Goal: Check status: Check status

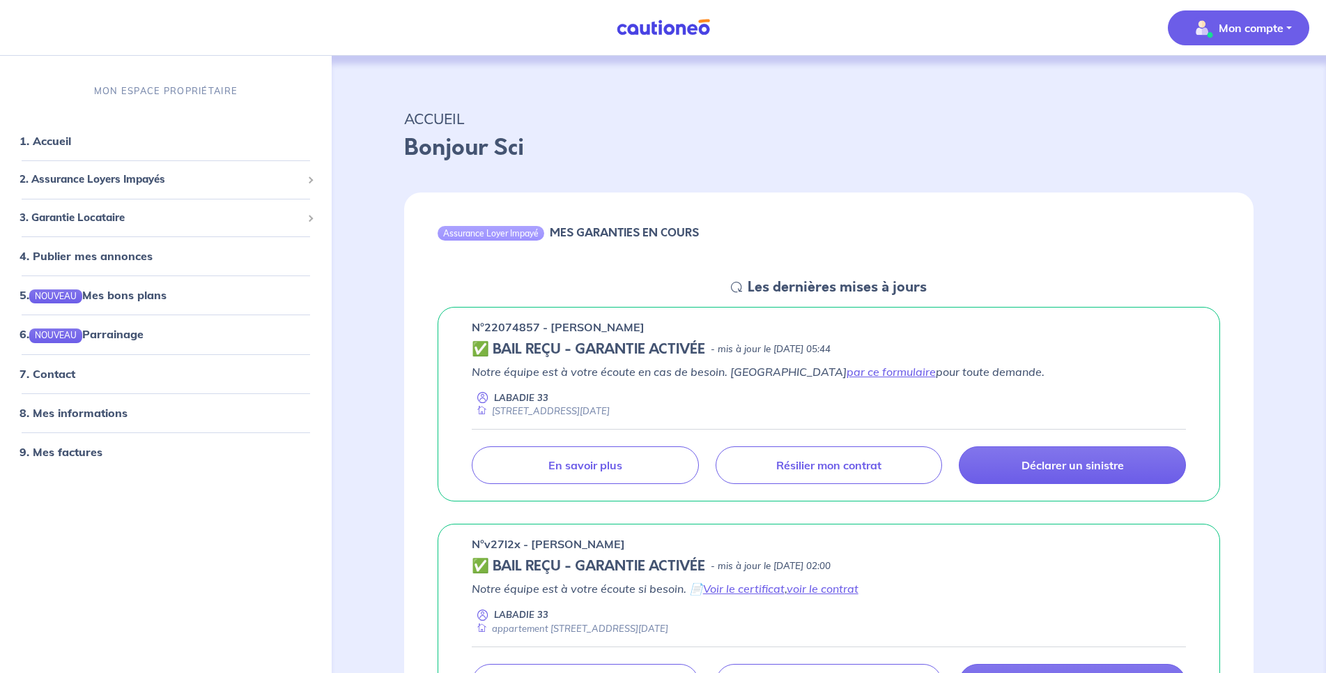
click at [1259, 33] on p "Mon compte" at bounding box center [1251, 28] width 65 height 17
click at [1217, 83] on link "Mes informations" at bounding box center [1225, 86] width 112 height 22
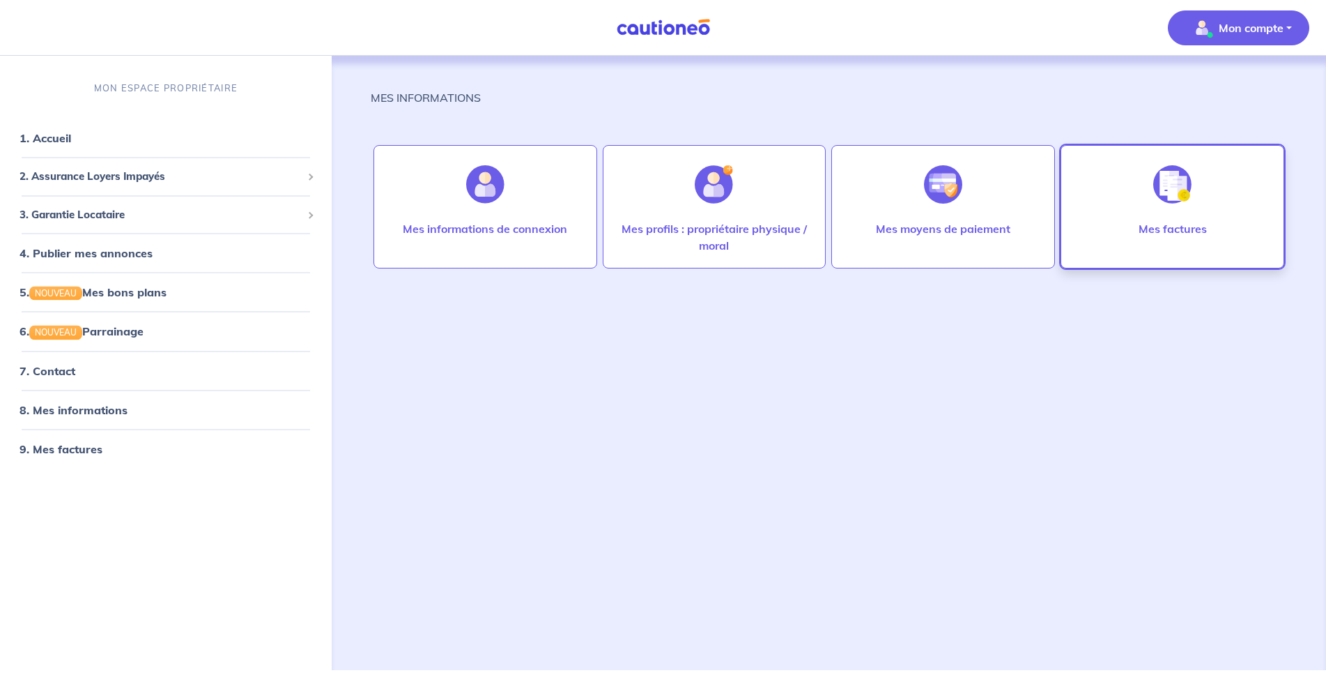
click at [1167, 236] on p "Mes factures" at bounding box center [1173, 228] width 68 height 17
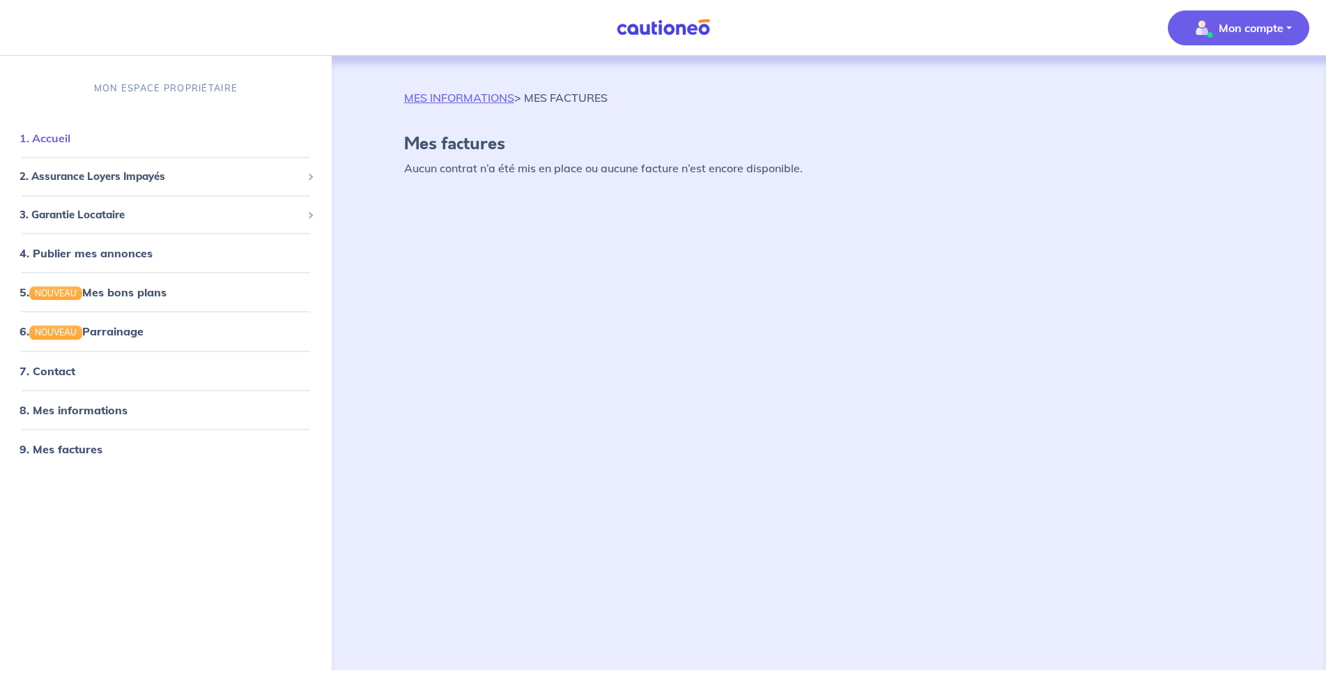
click at [56, 145] on link "1. Accueil" at bounding box center [45, 138] width 51 height 14
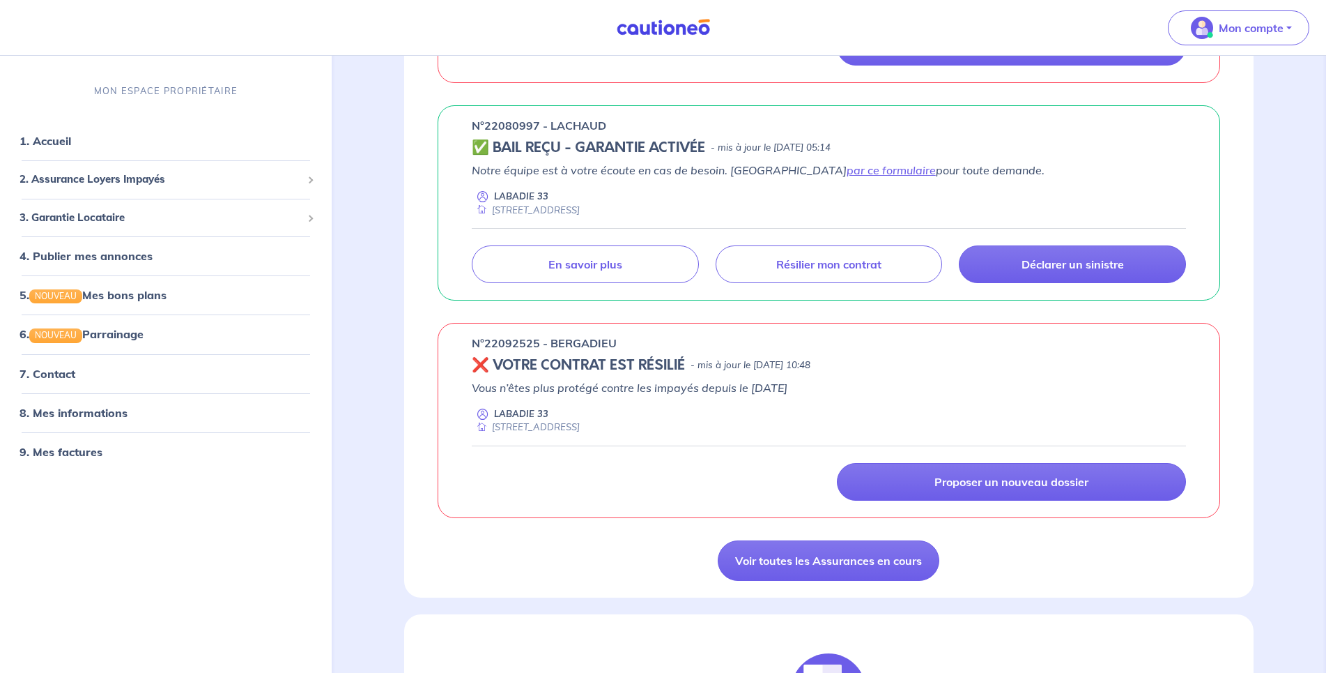
scroll to position [924, 0]
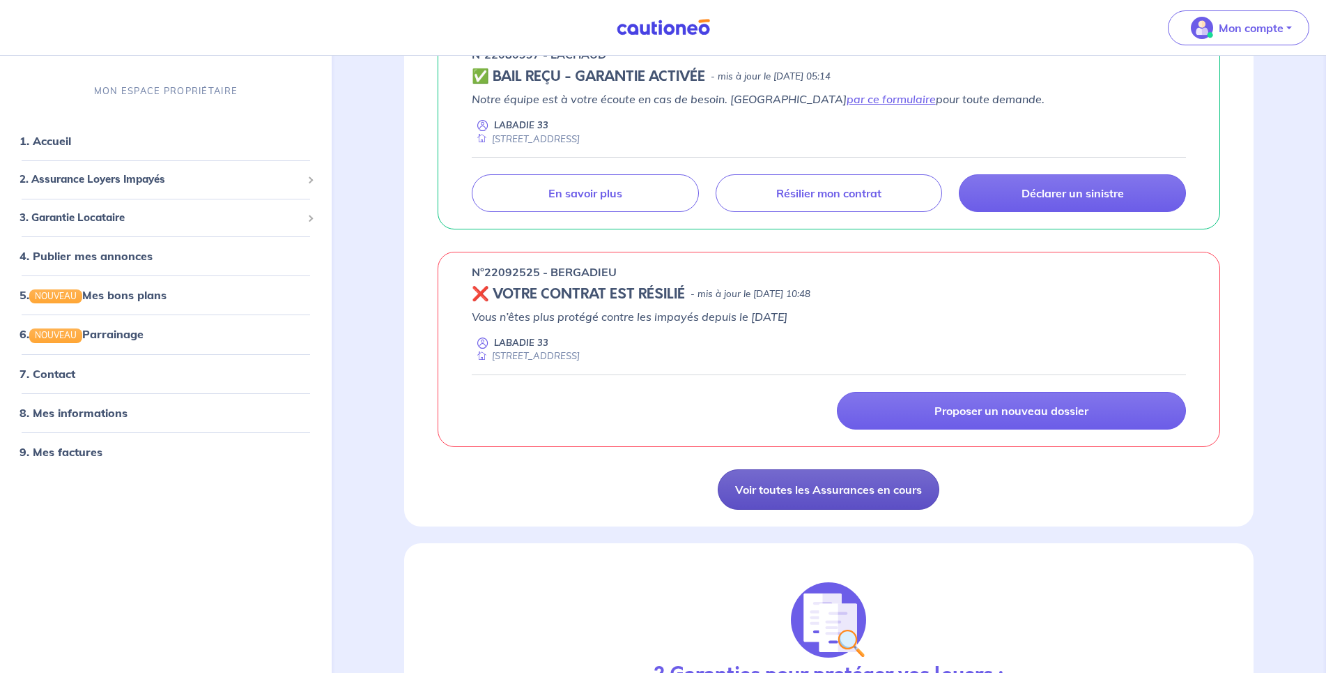
click at [820, 494] on link "Voir toutes les Assurances en cours" at bounding box center [829, 489] width 222 height 40
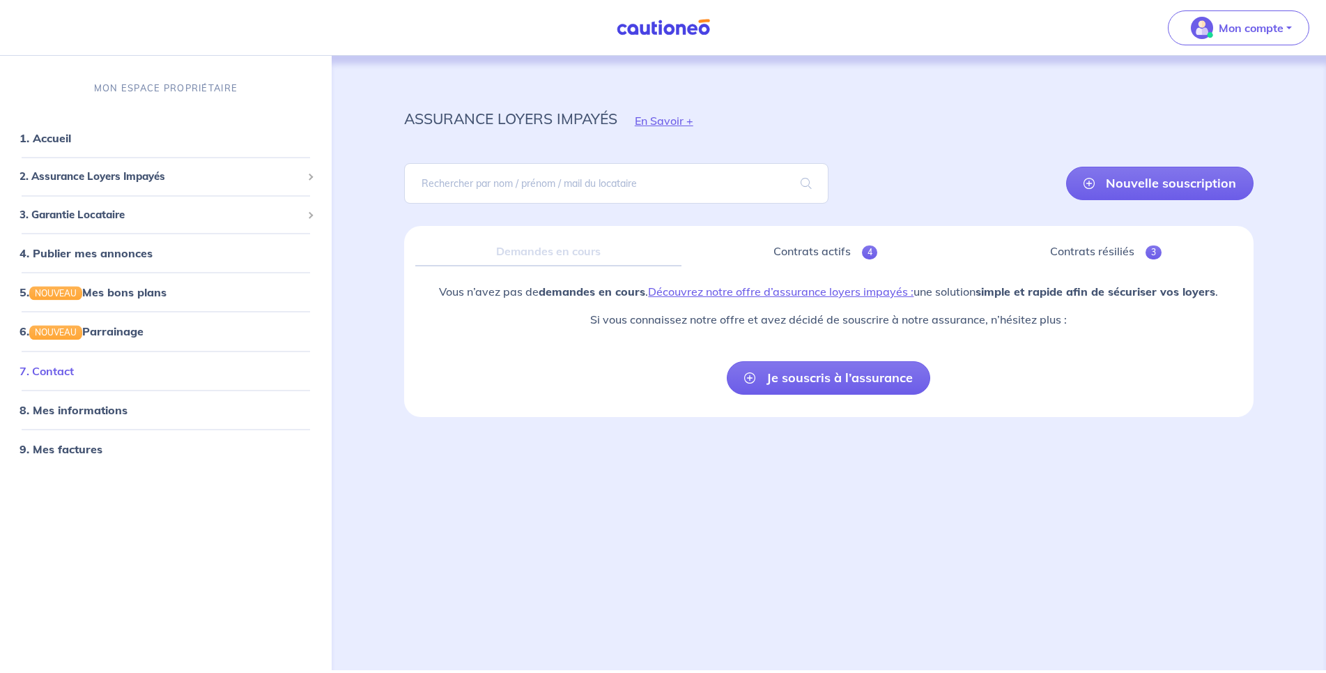
click at [60, 372] on link "7. Contact" at bounding box center [47, 370] width 54 height 14
click at [93, 181] on span "2. Assurance Loyers Impayés" at bounding box center [161, 177] width 282 height 16
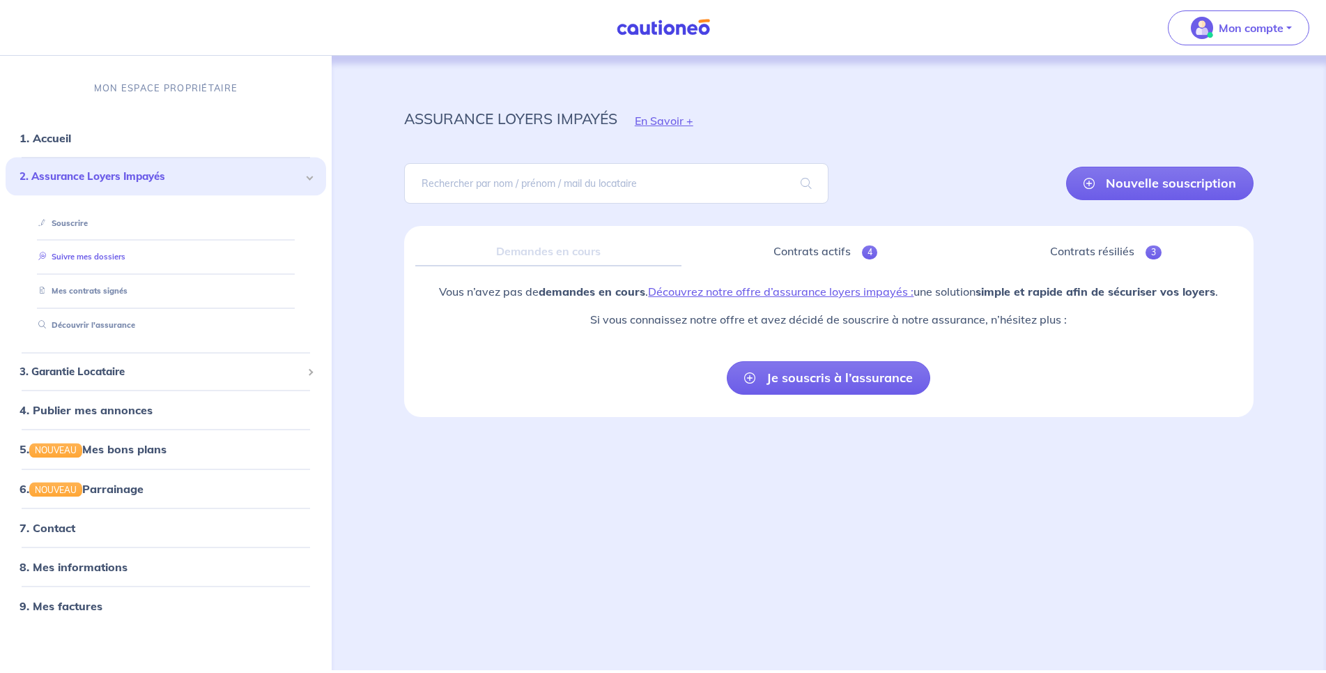
click at [78, 258] on link "Suivre mes dossiers" at bounding box center [79, 257] width 93 height 10
click at [70, 141] on link "1. Accueil" at bounding box center [45, 138] width 51 height 14
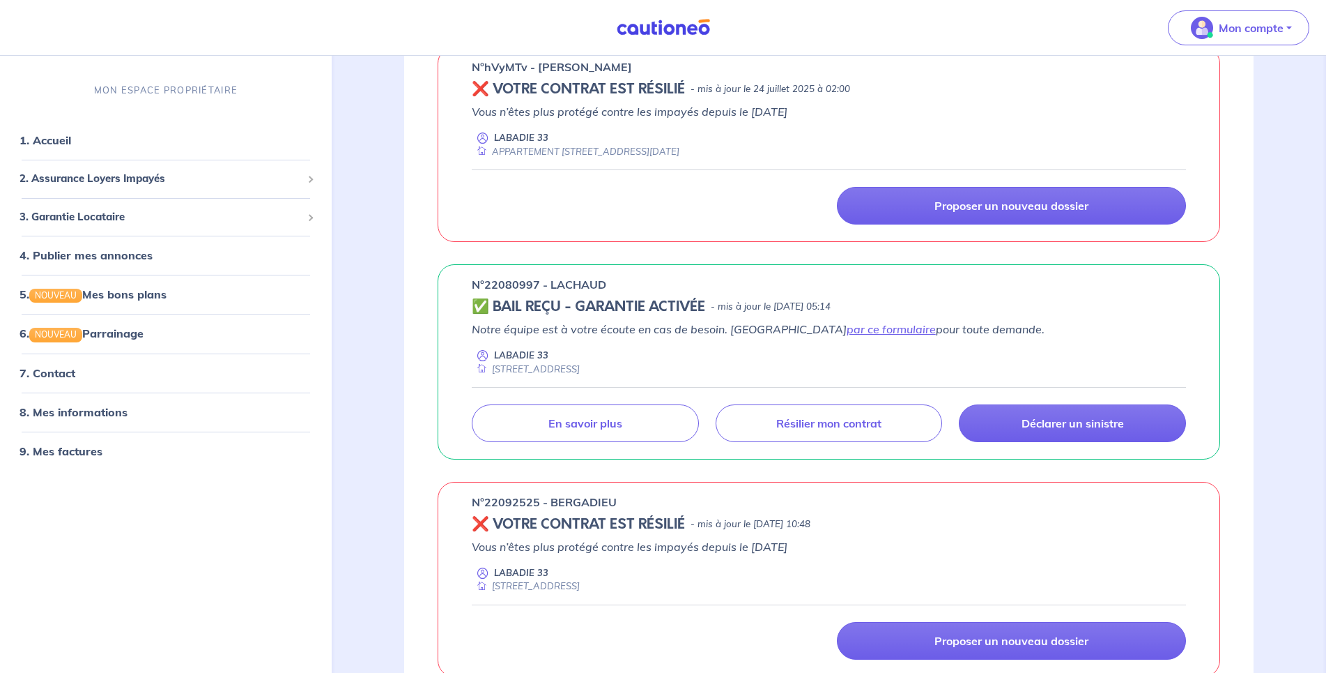
scroll to position [711, 0]
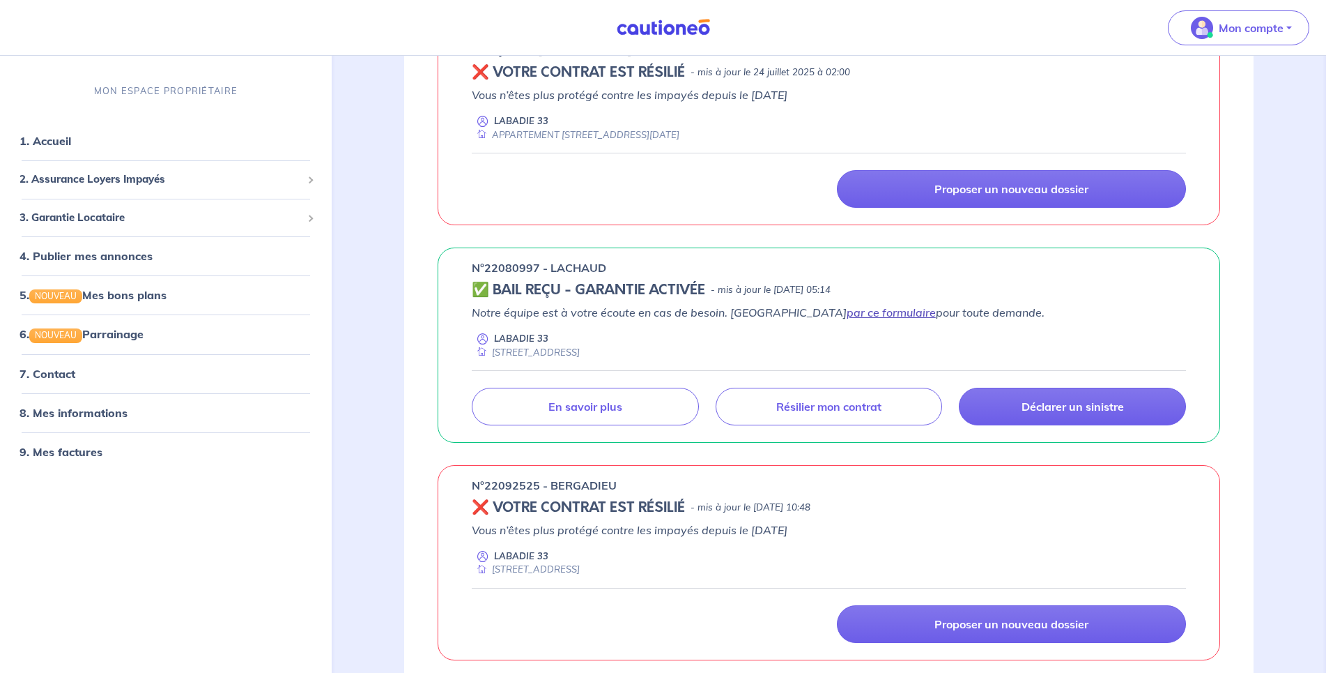
click at [847, 316] on link "par ce formulaire" at bounding box center [891, 312] width 89 height 14
click at [583, 397] on link "En savoir plus" at bounding box center [585, 407] width 227 height 38
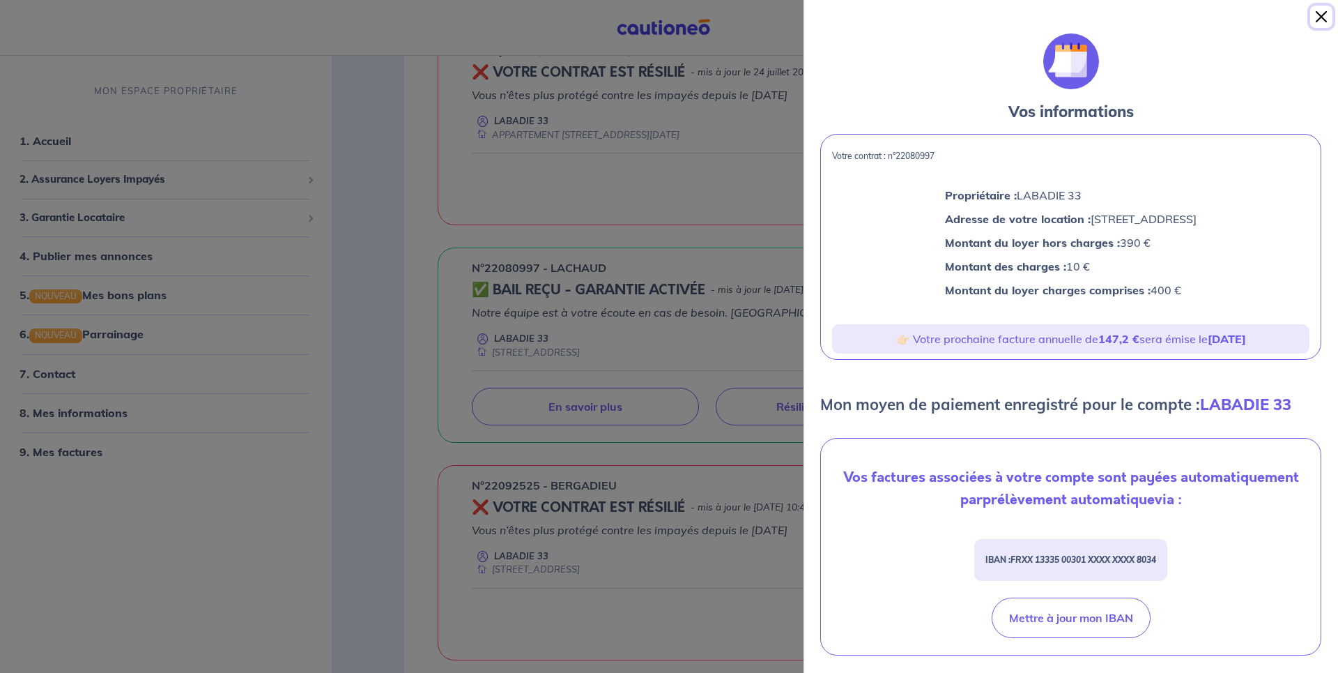
click at [1324, 14] on button "Close" at bounding box center [1321, 17] width 22 height 22
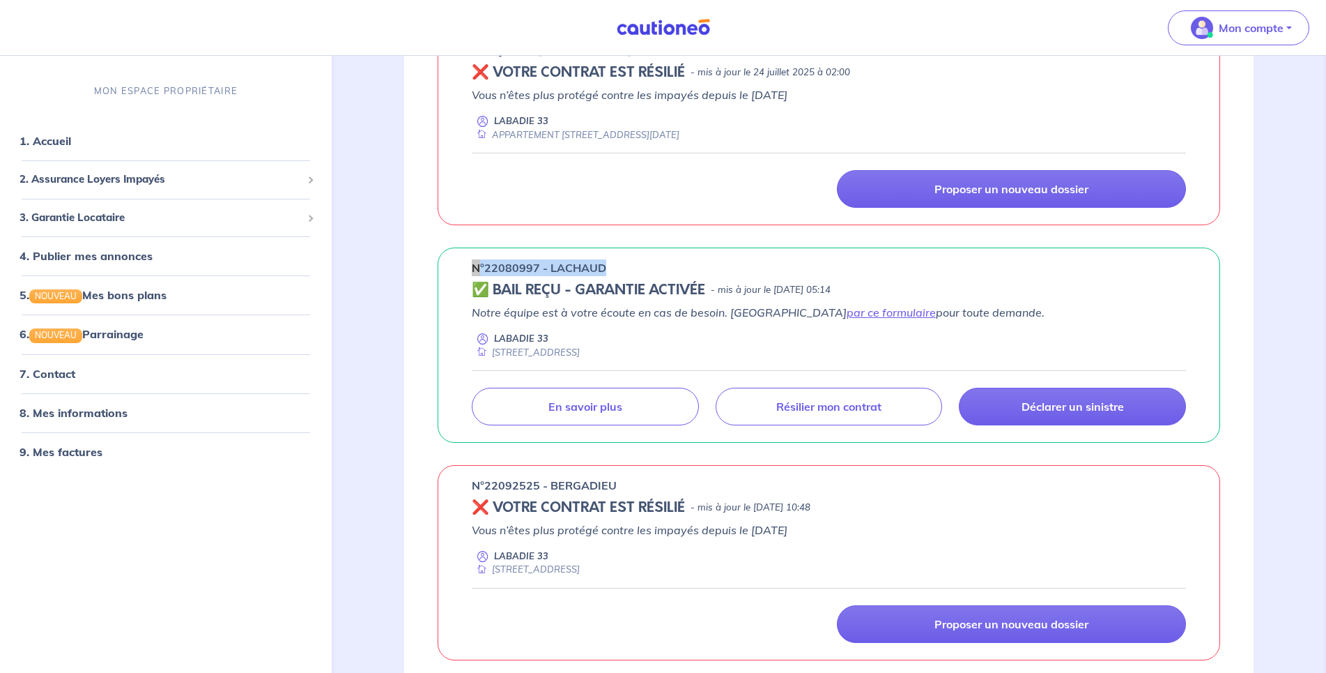
drag, startPoint x: 614, startPoint y: 266, endPoint x: 470, endPoint y: 267, distance: 144.3
click at [470, 267] on div "n°22080997 - LACHAUD ✅ BAIL REÇU - GARANTIE ACTIVÉE - mis à jour le [DATE] 05:1…" at bounding box center [829, 344] width 783 height 195
click at [424, 297] on div "n°22080997 - LACHAUD ✅ BAIL REÇU - GARANTIE ACTIVÉE - mis à jour le [DATE] 05:1…" at bounding box center [829, 344] width 850 height 195
drag, startPoint x: 618, startPoint y: 273, endPoint x: 464, endPoint y: 266, distance: 154.9
click at [464, 266] on div "n°22080997 - LACHAUD ✅ BAIL REÇU - GARANTIE ACTIVÉE - mis à jour le [DATE] 05:1…" at bounding box center [829, 344] width 783 height 195
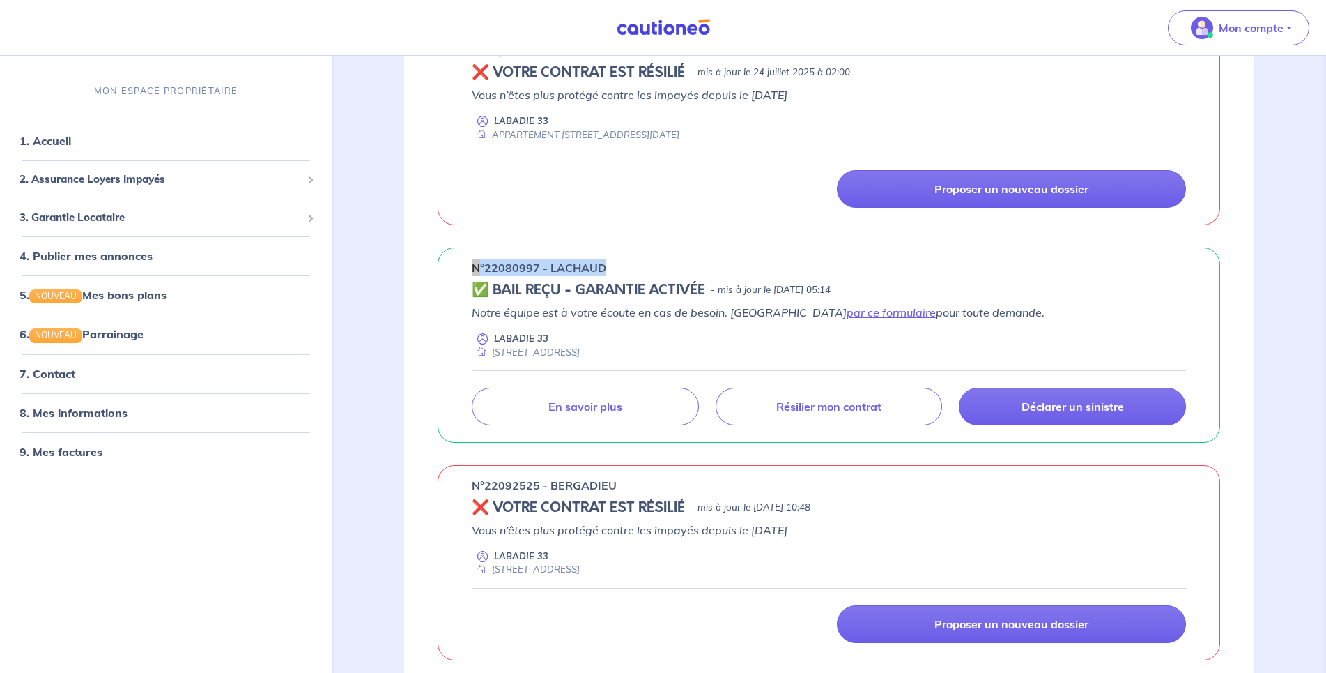
copy p "n°22080997 - LACHAUD"
